Goal: Information Seeking & Learning: Understand process/instructions

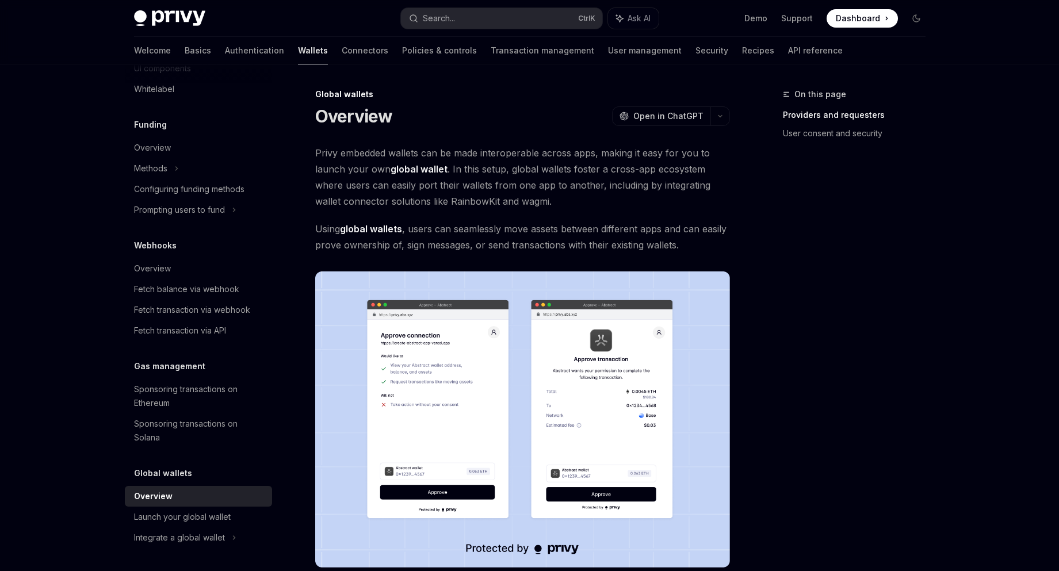
click at [727, 118] on button "button" at bounding box center [720, 116] width 20 height 20
click at [684, 202] on div "Copy page as Markdown for LLMs" at bounding box center [665, 205] width 112 height 9
click at [693, 118] on span "Open in ChatGPT" at bounding box center [668, 115] width 70 height 11
click at [719, 115] on icon "button" at bounding box center [720, 116] width 14 height 5
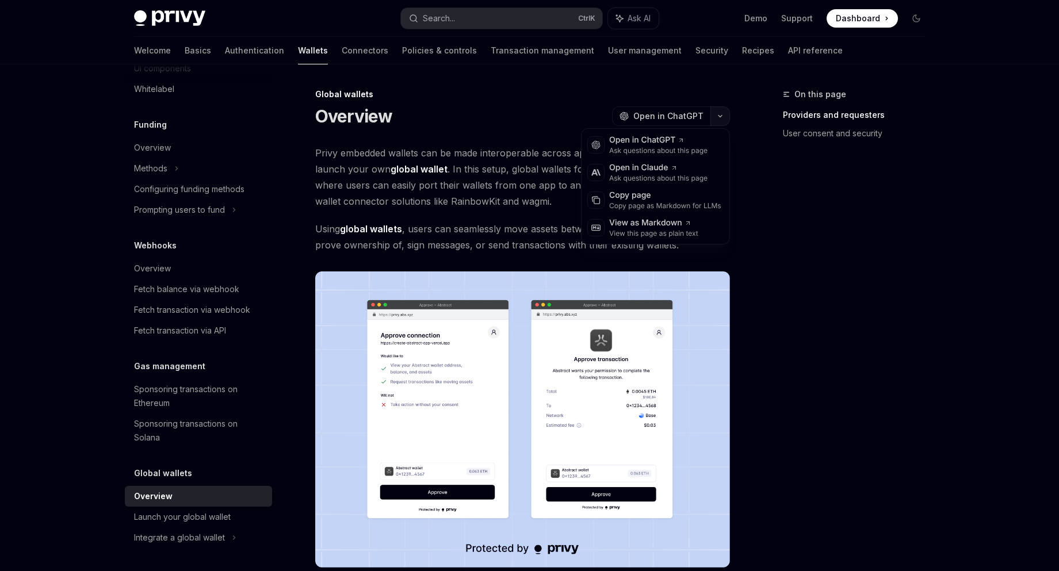
drag, startPoint x: 715, startPoint y: 118, endPoint x: 722, endPoint y: 140, distance: 22.9
click at [715, 118] on button "button" at bounding box center [720, 116] width 20 height 20
click at [722, 116] on icon "button" at bounding box center [720, 116] width 14 height 5
drag, startPoint x: 650, startPoint y: 202, endPoint x: 656, endPoint y: 198, distance: 7.0
click at [650, 201] on div "Copy page as Markdown for LLMs" at bounding box center [665, 205] width 112 height 9
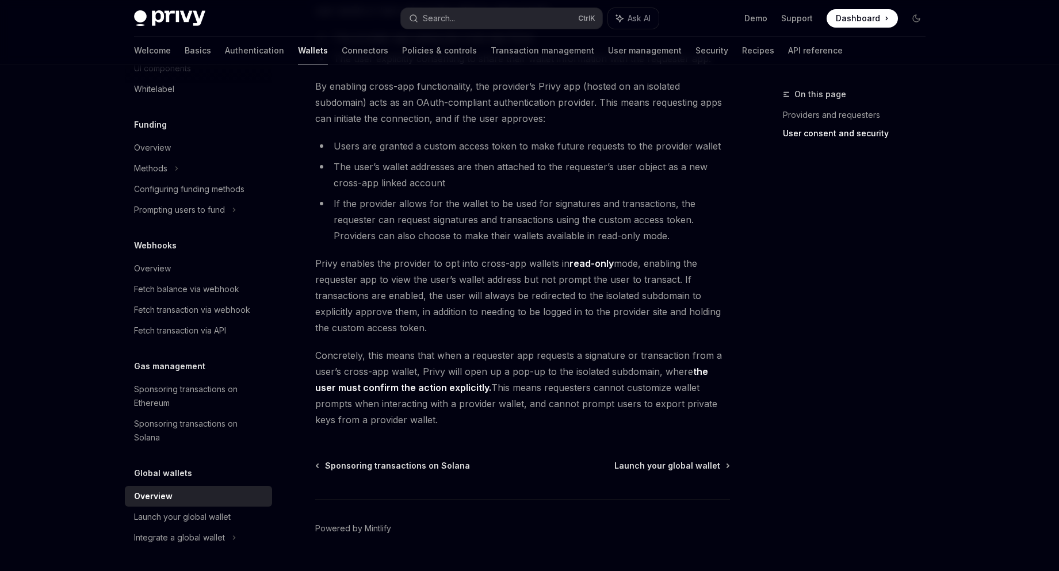
scroll to position [886, 0]
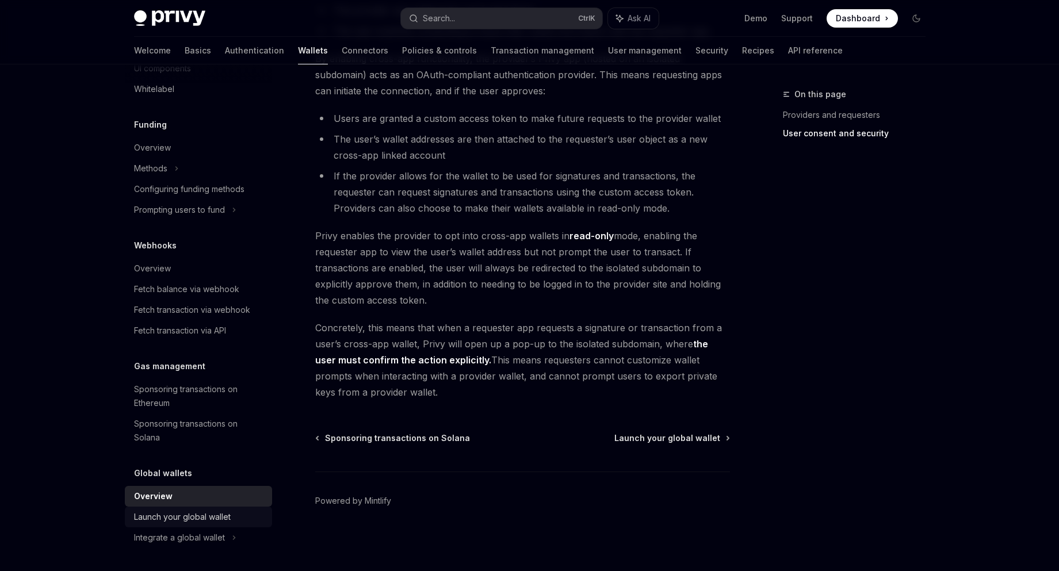
click at [224, 516] on div "Launch your global wallet" at bounding box center [182, 517] width 97 height 14
type textarea "*"
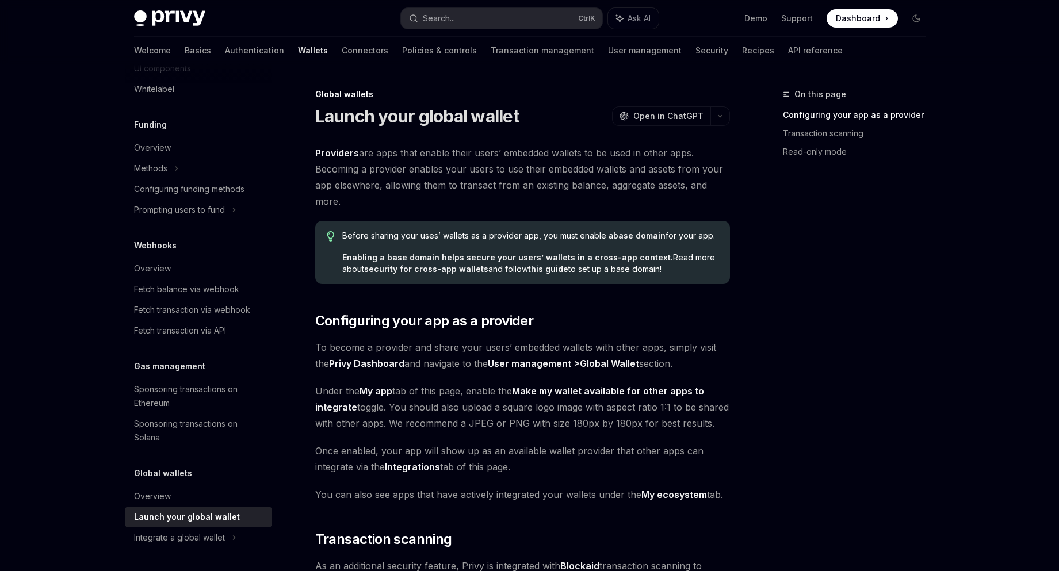
click at [861, 268] on div "On this page Configuring your app as a provider Transaction scanning Read-only …" at bounding box center [847, 329] width 175 height 484
click at [829, 139] on link "Transaction scanning" at bounding box center [859, 133] width 152 height 18
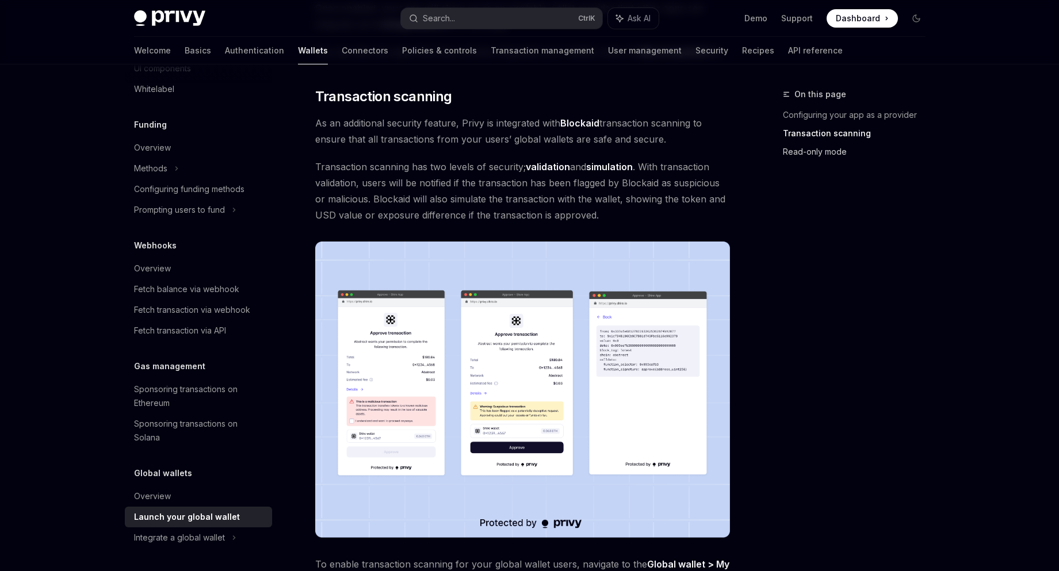
click at [820, 153] on link "Read-only mode" at bounding box center [859, 152] width 152 height 18
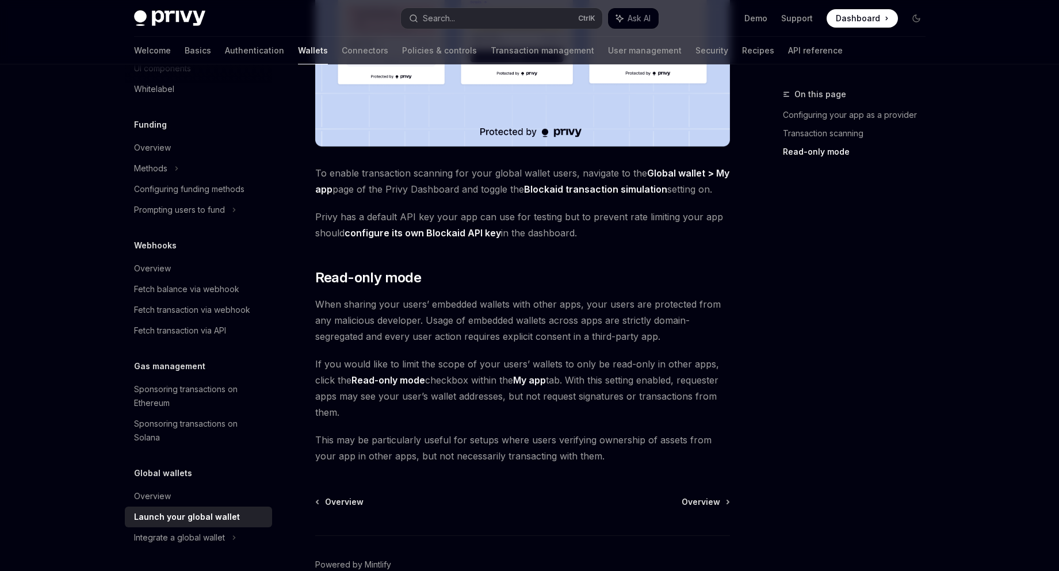
scroll to position [898, 0]
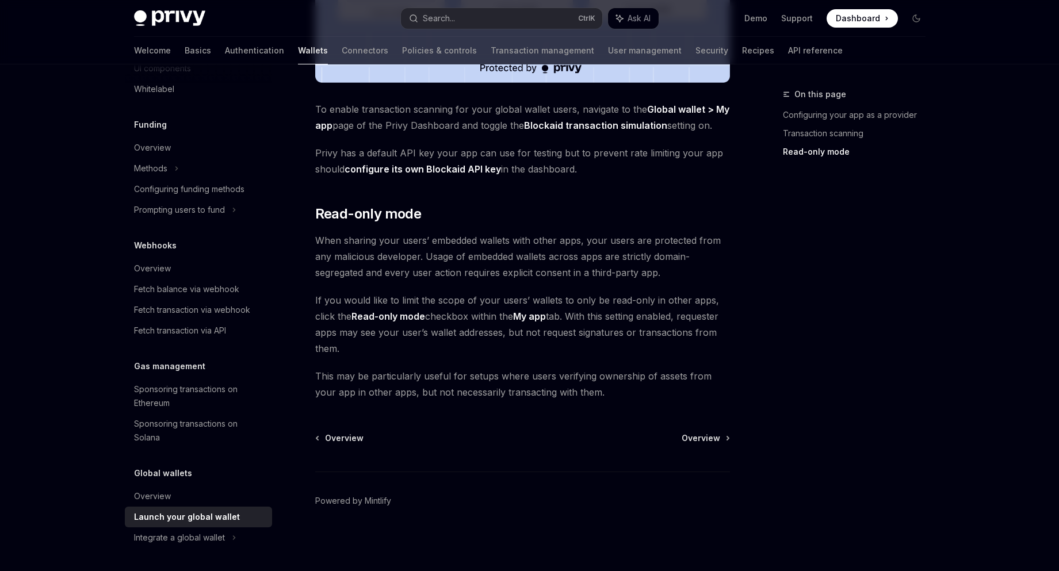
click at [858, 239] on div "On this page Configuring your app as a provider Transaction scanning Read-only …" at bounding box center [847, 329] width 175 height 484
